Goal: Transaction & Acquisition: Register for event/course

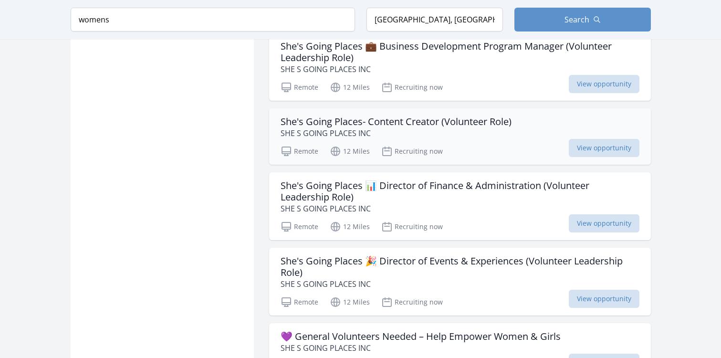
scroll to position [2003, 0]
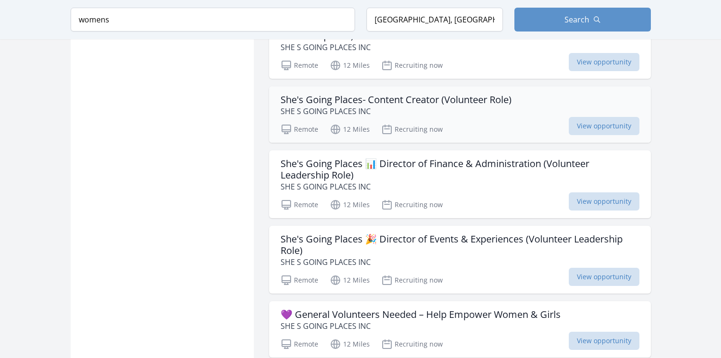
click at [348, 94] on h3 "She's Going Places- Content Creator (Volunteer Role)" at bounding box center [395, 99] width 231 height 11
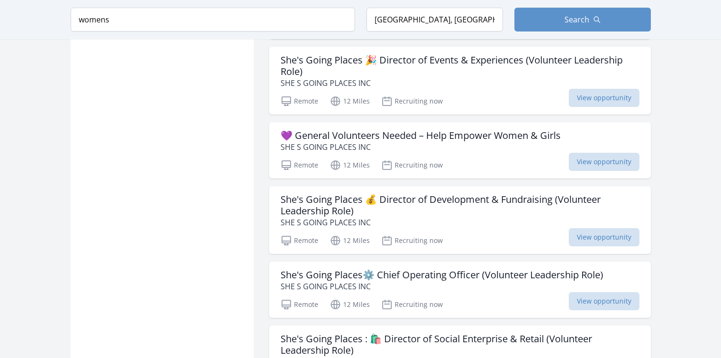
scroll to position [2193, 0]
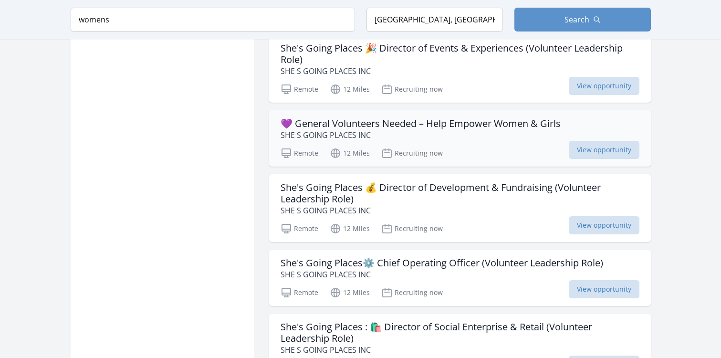
click at [327, 118] on h3 "💜 General Volunteers Needed – Help Empower Women & Girls" at bounding box center [420, 123] width 280 height 11
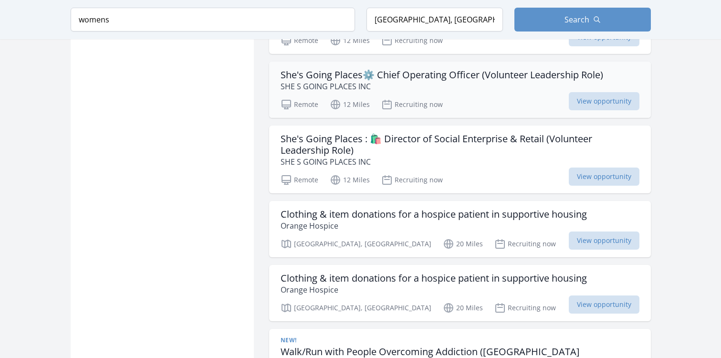
scroll to position [2384, 0]
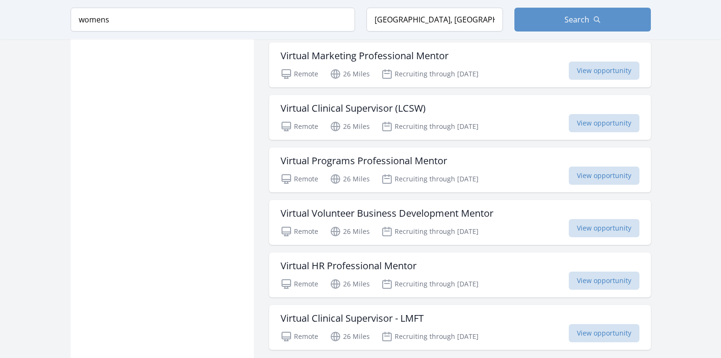
scroll to position [3719, 0]
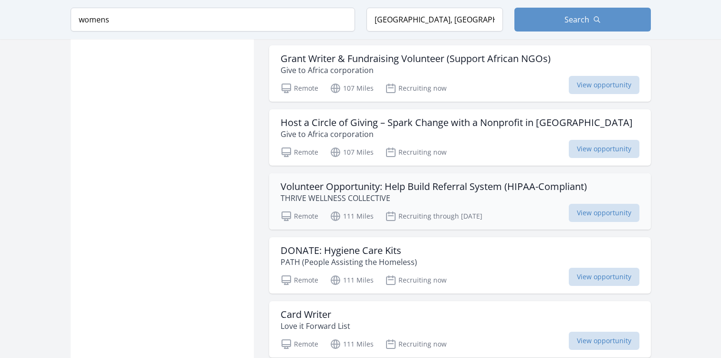
scroll to position [4911, 0]
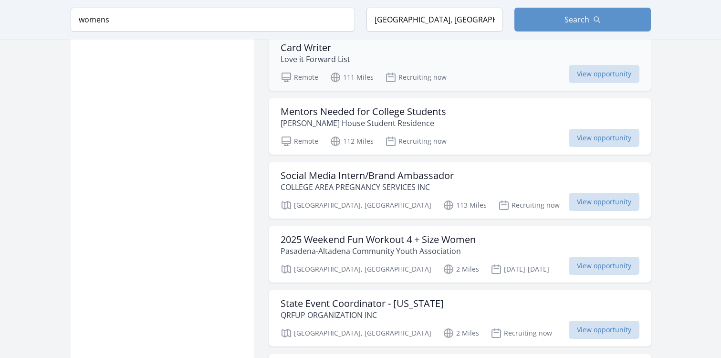
scroll to position [5198, 0]
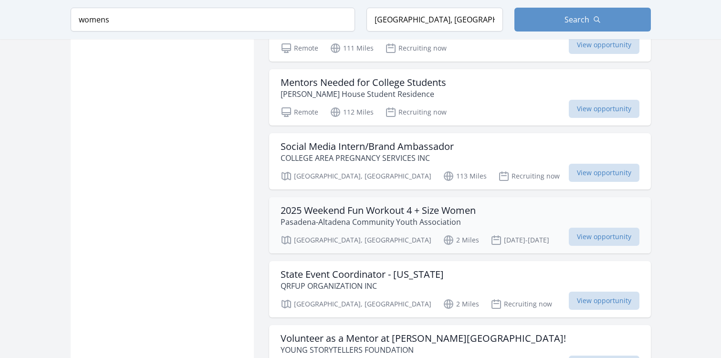
click at [358, 205] on h3 "2025 Weekend Fun Workout 4 + Size Women" at bounding box center [377, 210] width 195 height 11
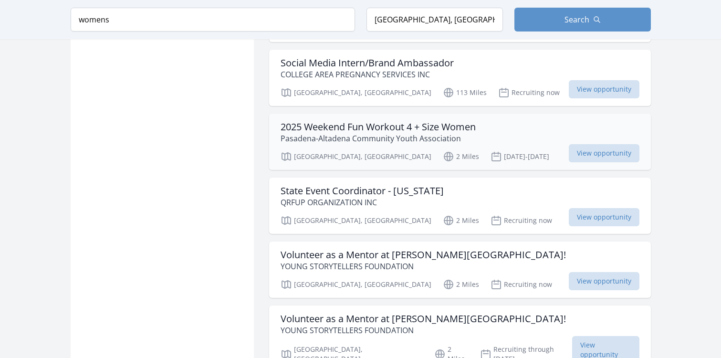
scroll to position [5293, 0]
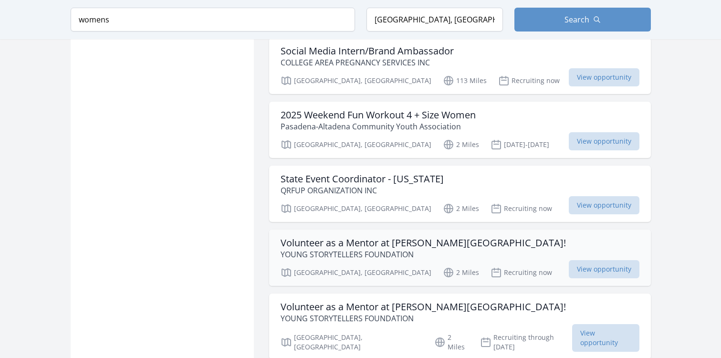
click at [326, 237] on h3 "Volunteer as a Mentor at Betty Plasencia Elementary!" at bounding box center [422, 242] width 285 height 11
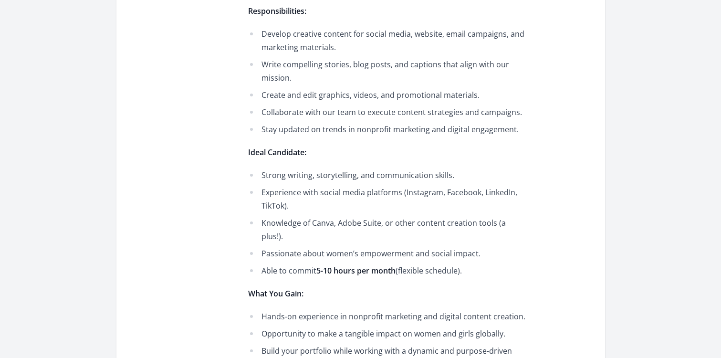
scroll to position [477, 0]
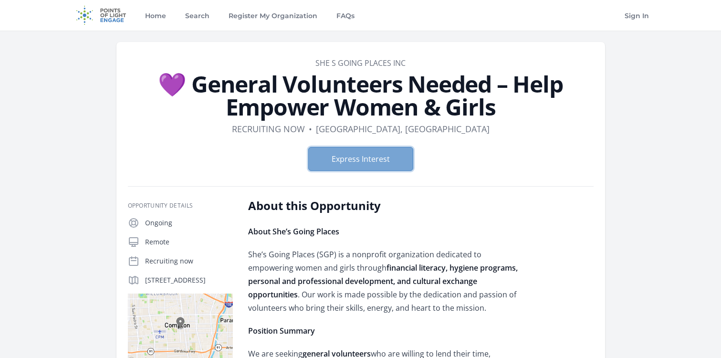
click at [362, 160] on button "Express Interest" at bounding box center [360, 159] width 105 height 24
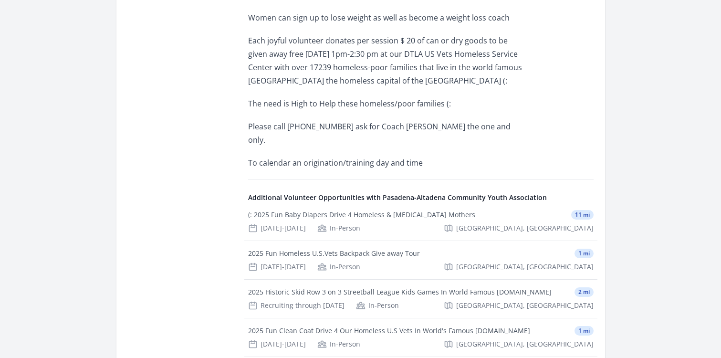
scroll to position [525, 0]
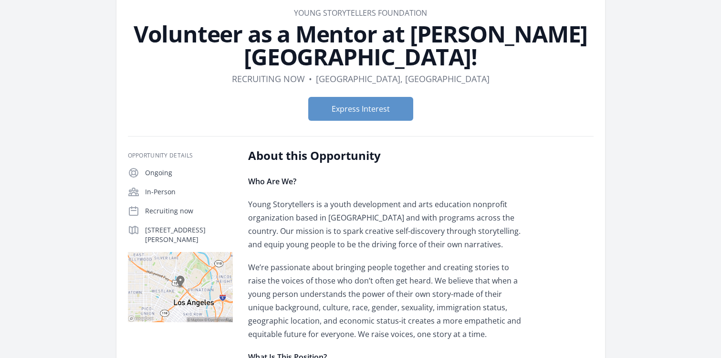
scroll to position [48, 0]
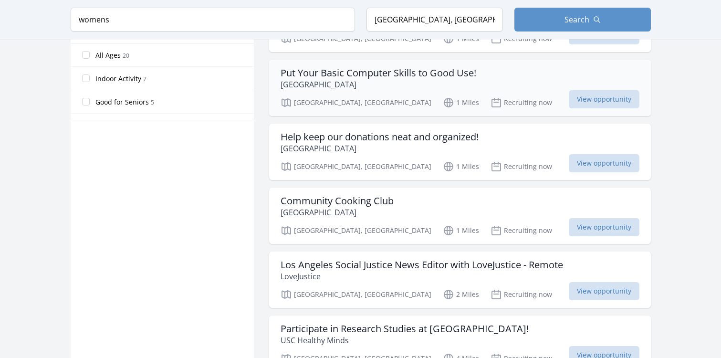
scroll to position [620, 0]
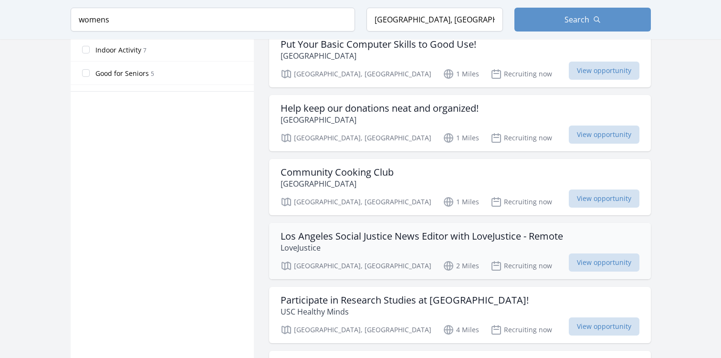
click at [329, 237] on h3 "Los Angeles Social Justice News Editor with LoveJustice - Remote" at bounding box center [421, 235] width 282 height 11
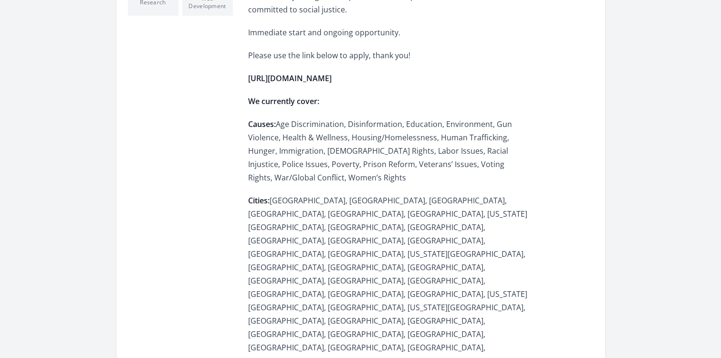
scroll to position [221, 0]
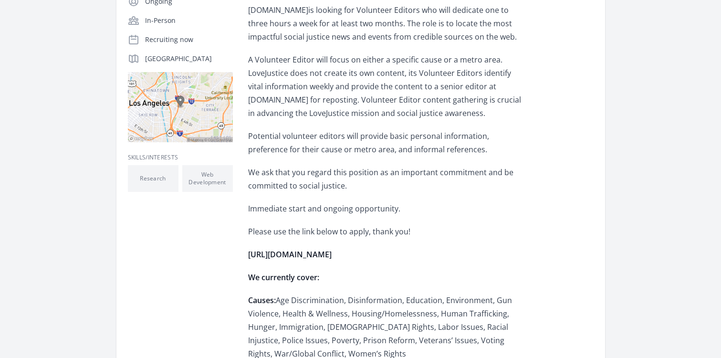
click at [331, 257] on strong "https://ltzxxs43oos.typeform.com/to/HopYj9bC" at bounding box center [289, 254] width 83 height 10
click at [329, 256] on strong "https://ltzxxs43oos.typeform.com/to/HopYj9bC" at bounding box center [289, 254] width 83 height 10
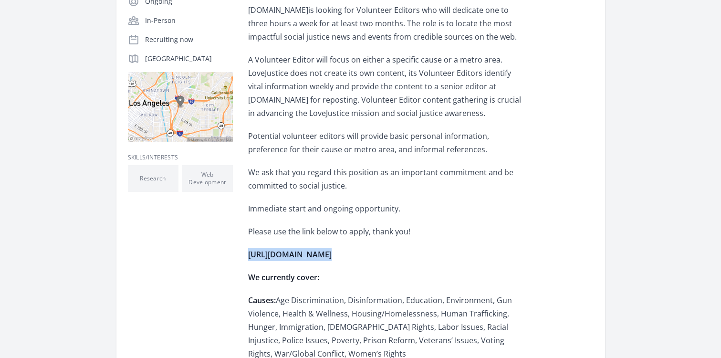
copy strong "https://ltzxxs43oos.typeform.com/to/HopYj9bC"
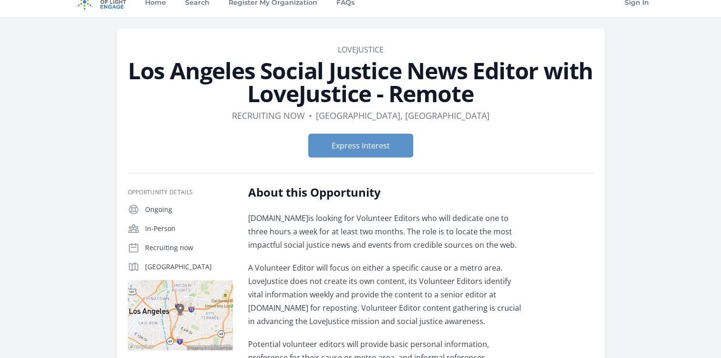
scroll to position [0, 0]
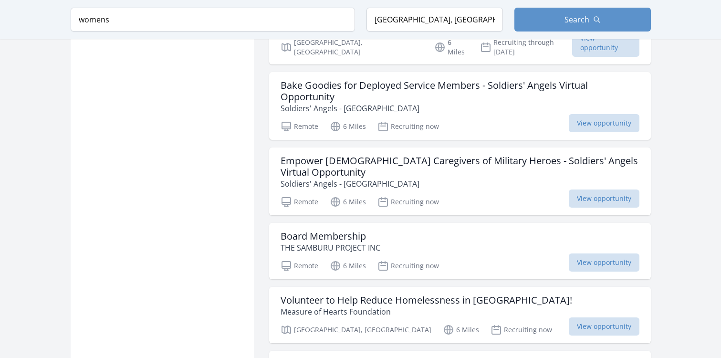
scroll to position [6203, 0]
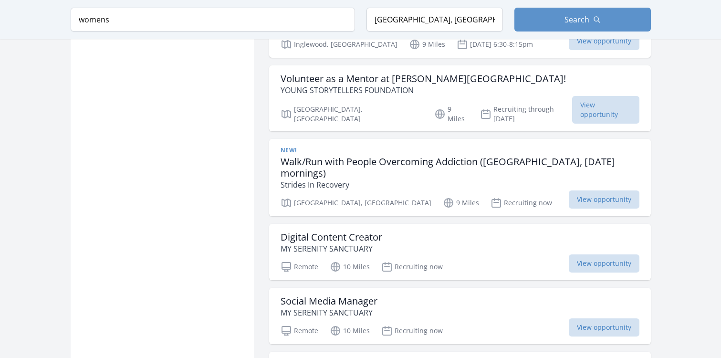
scroll to position [7207, 0]
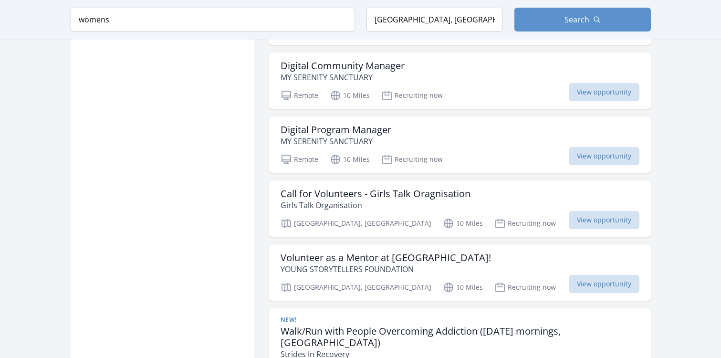
scroll to position [7493, 0]
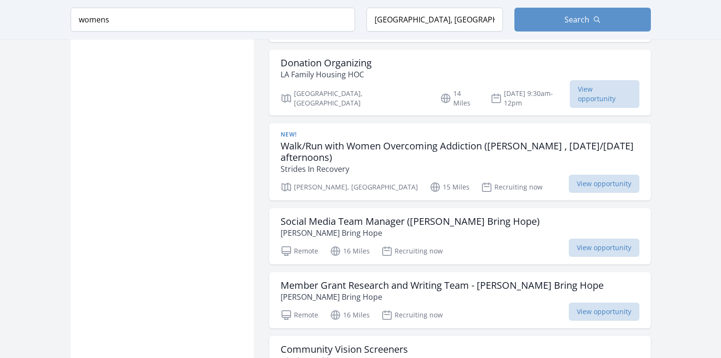
scroll to position [8637, 0]
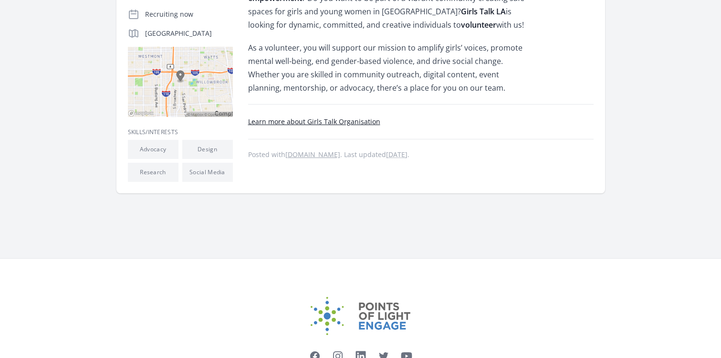
scroll to position [129, 0]
